Goal: Information Seeking & Learning: Learn about a topic

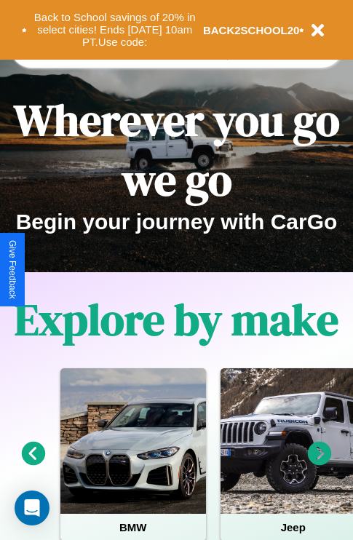
scroll to position [1762, 0]
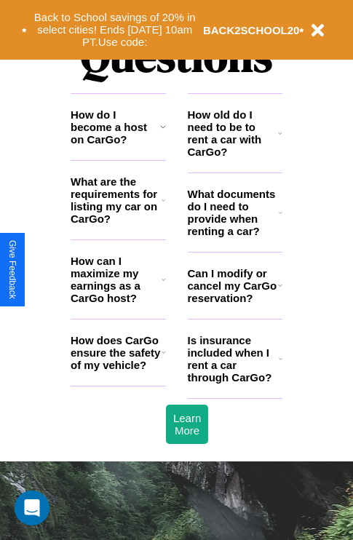
click at [118, 303] on h3 "How can I maximize my earnings as a CarGo host?" at bounding box center [116, 279] width 91 height 49
click at [163, 285] on icon at bounding box center [163, 279] width 4 height 12
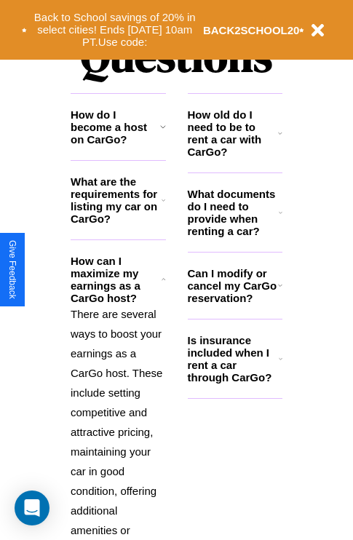
click at [163, 206] on icon at bounding box center [163, 200] width 4 height 12
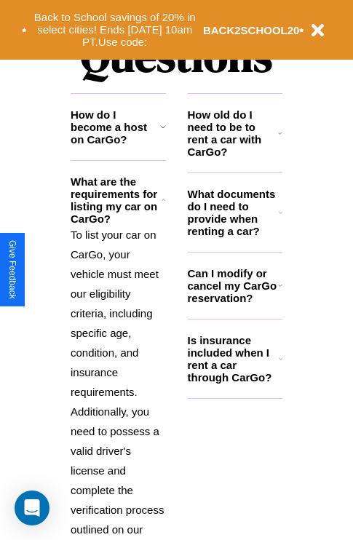
click at [234, 156] on h3 "How old do I need to be to rent a car with CarGo?" at bounding box center [233, 132] width 91 height 49
click at [118, 367] on p "To list your car on CarGo, your vehicle must meet our eligibility criteria, inc…" at bounding box center [118, 392] width 95 height 334
click at [234, 236] on h3 "What documents do I need to provide when renting a car?" at bounding box center [234, 212] width 92 height 49
click at [162, 132] on icon at bounding box center [163, 127] width 6 height 12
